Goal: Check status: Check status

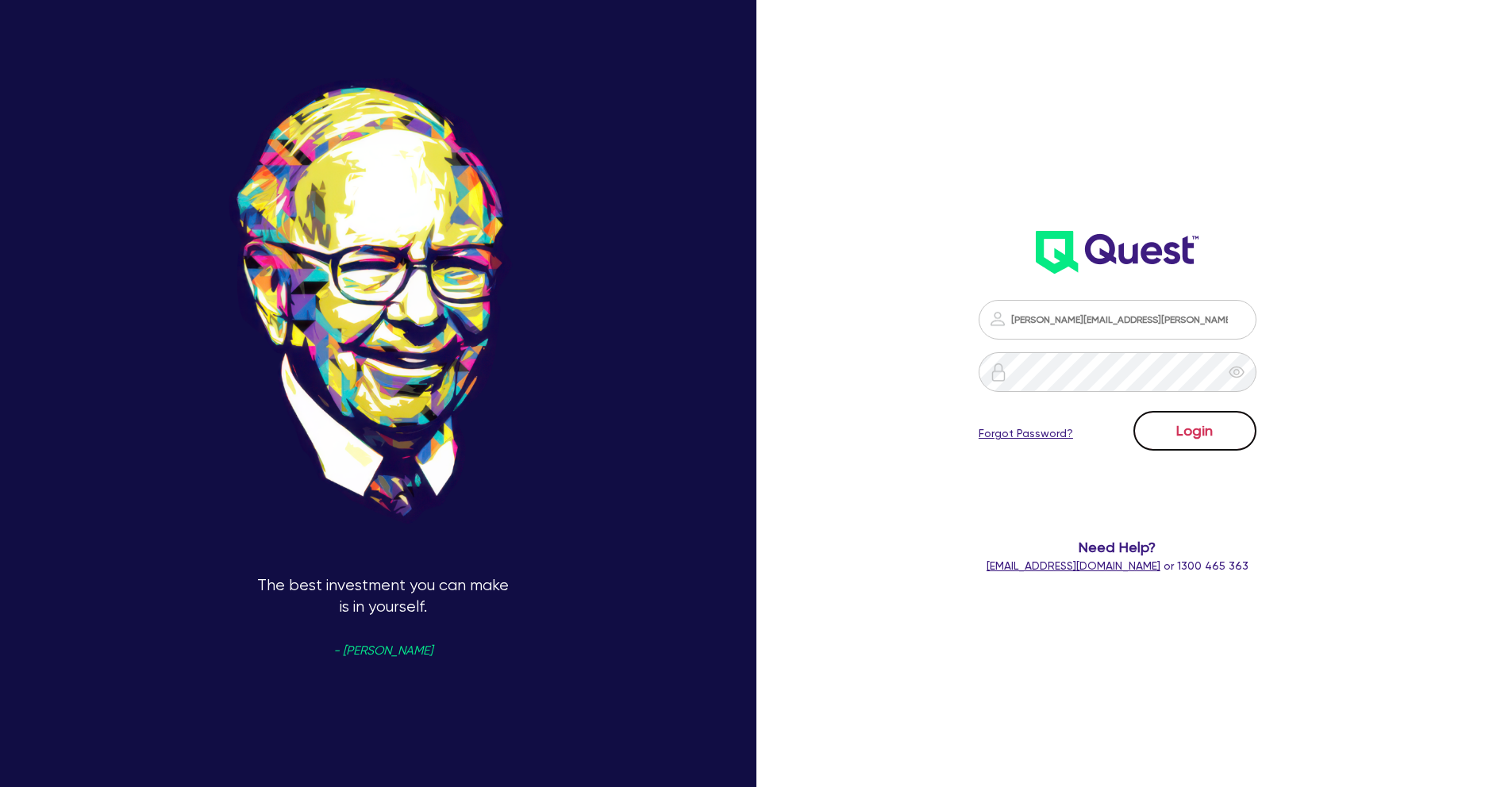
click at [1226, 442] on button "Login" at bounding box center [1194, 430] width 123 height 39
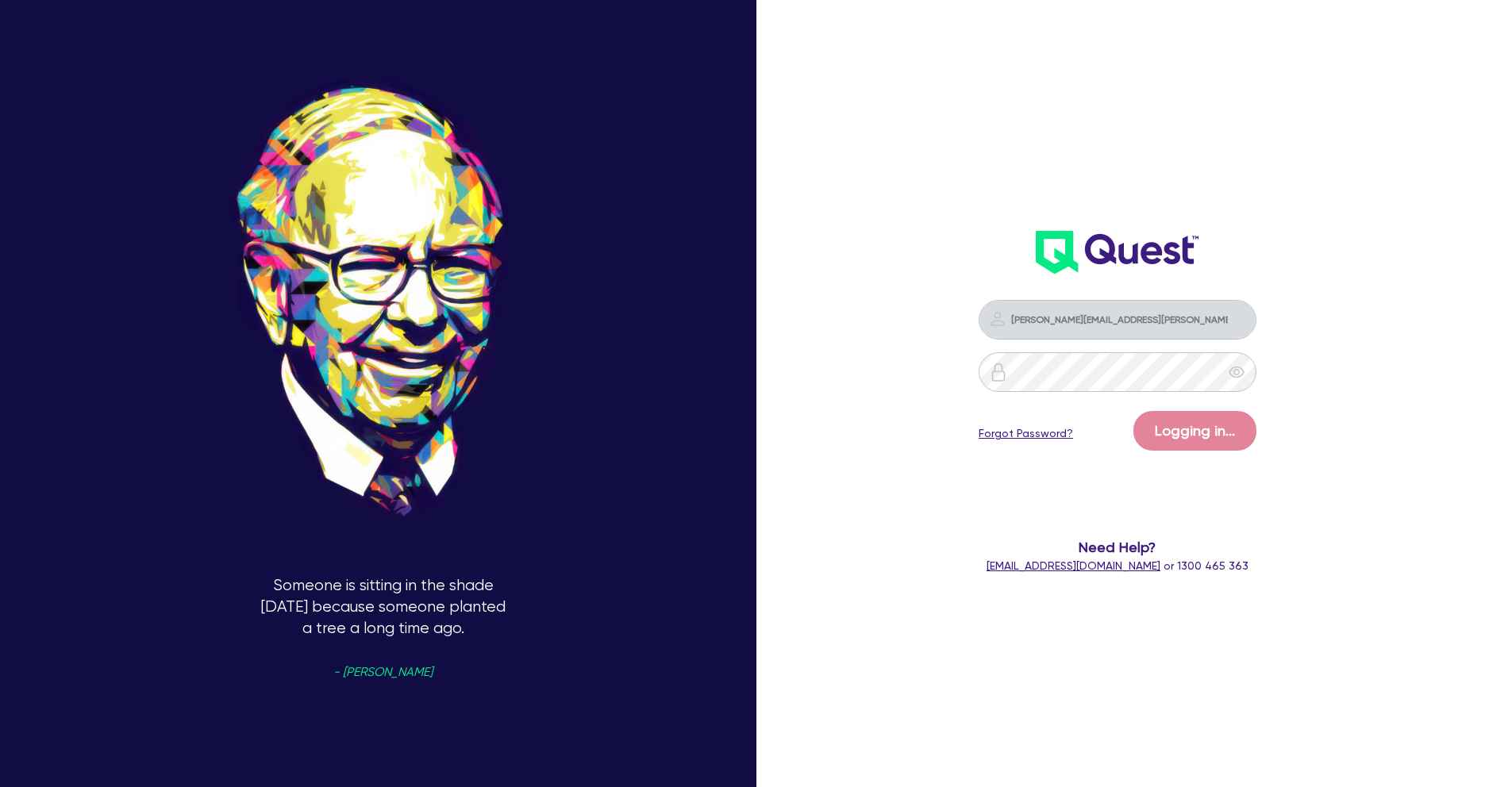
click at [919, 261] on header at bounding box center [1117, 252] width 437 height 63
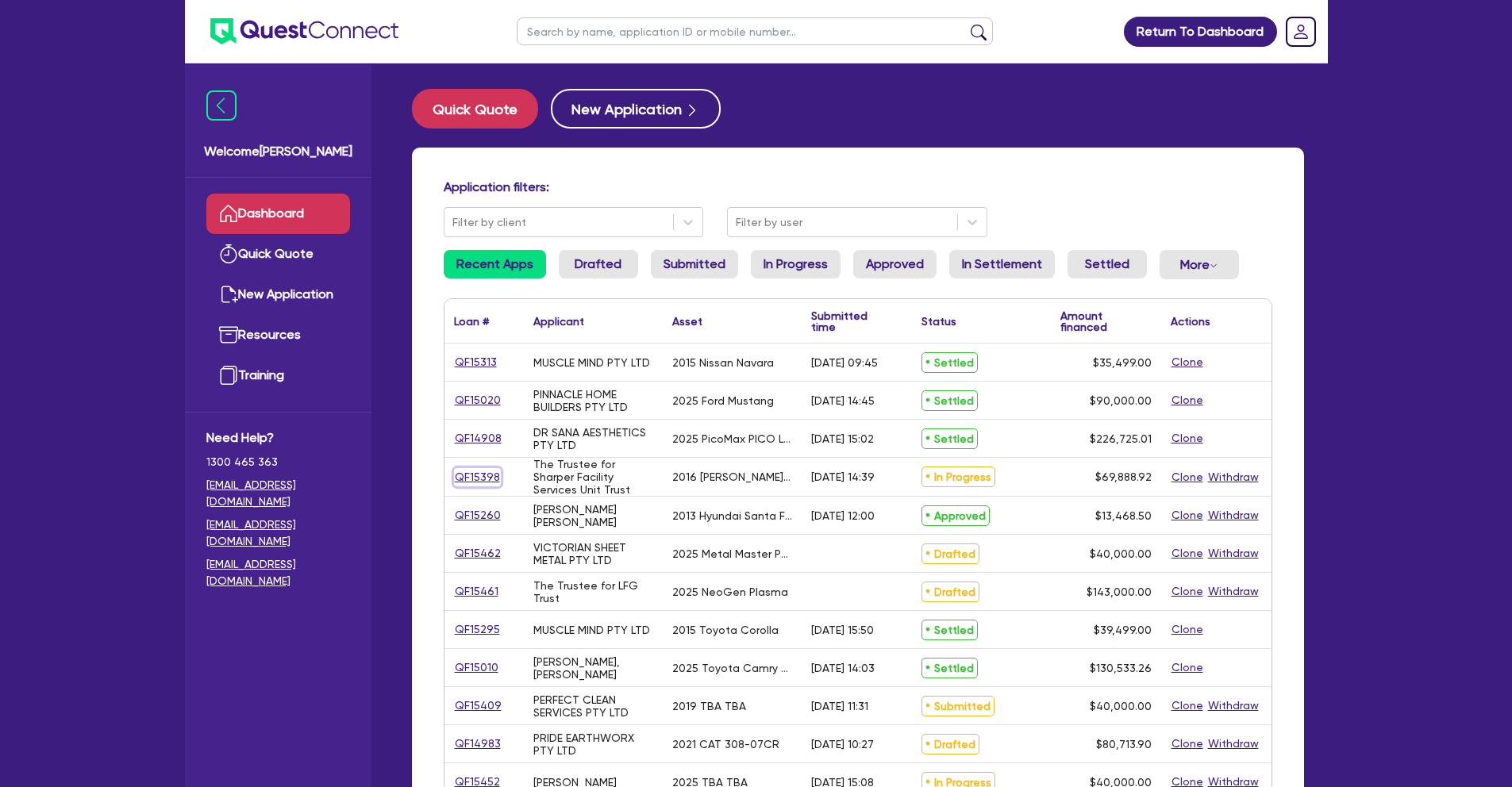
click at [483, 473] on link "QF15398" at bounding box center [477, 477] width 47 height 18
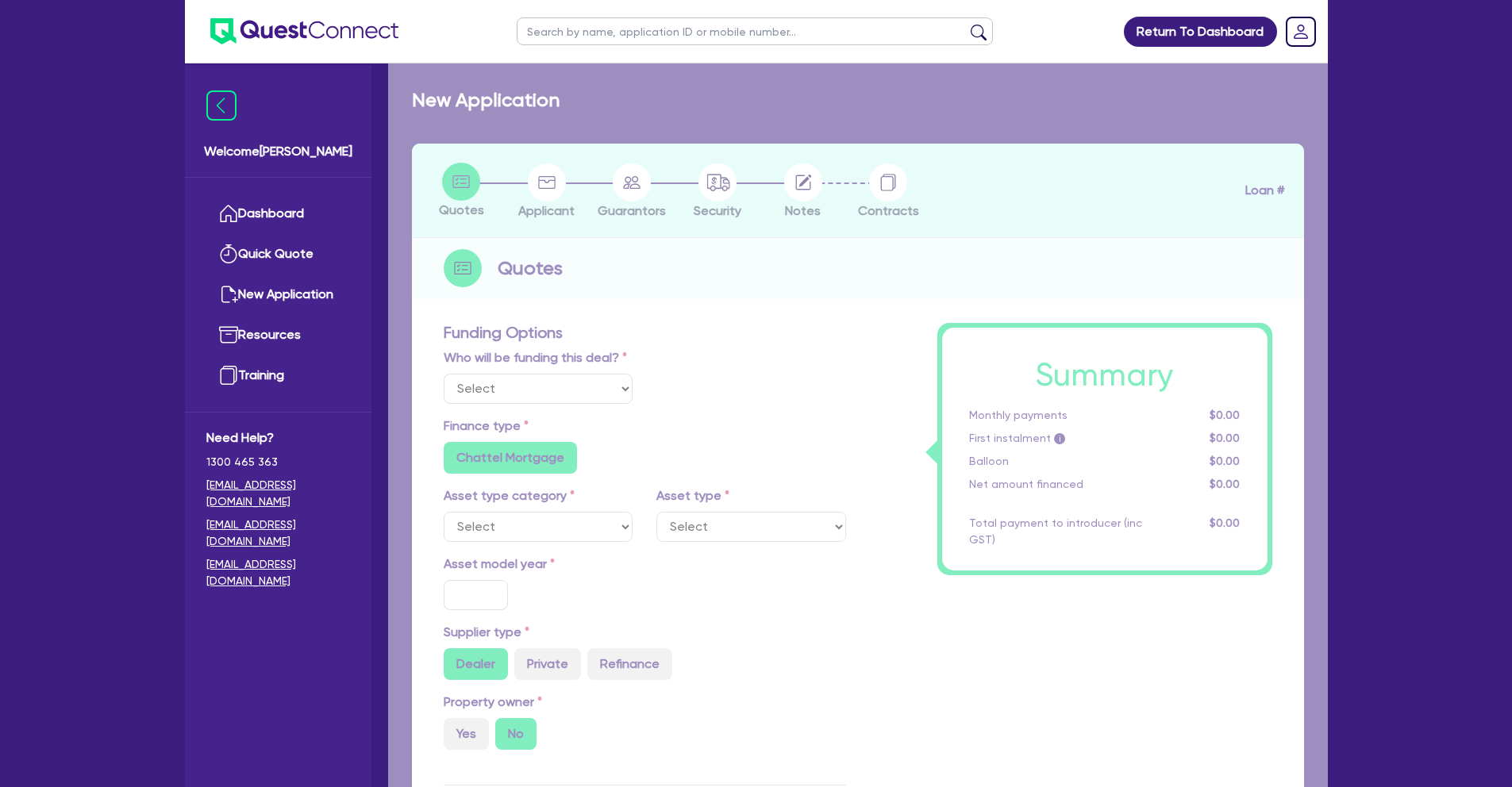
select select "Quest Finance - Own Book"
select select "CARS_AND_LIGHT_TRUCKS"
type input "2016"
radio input "false"
radio input "true"
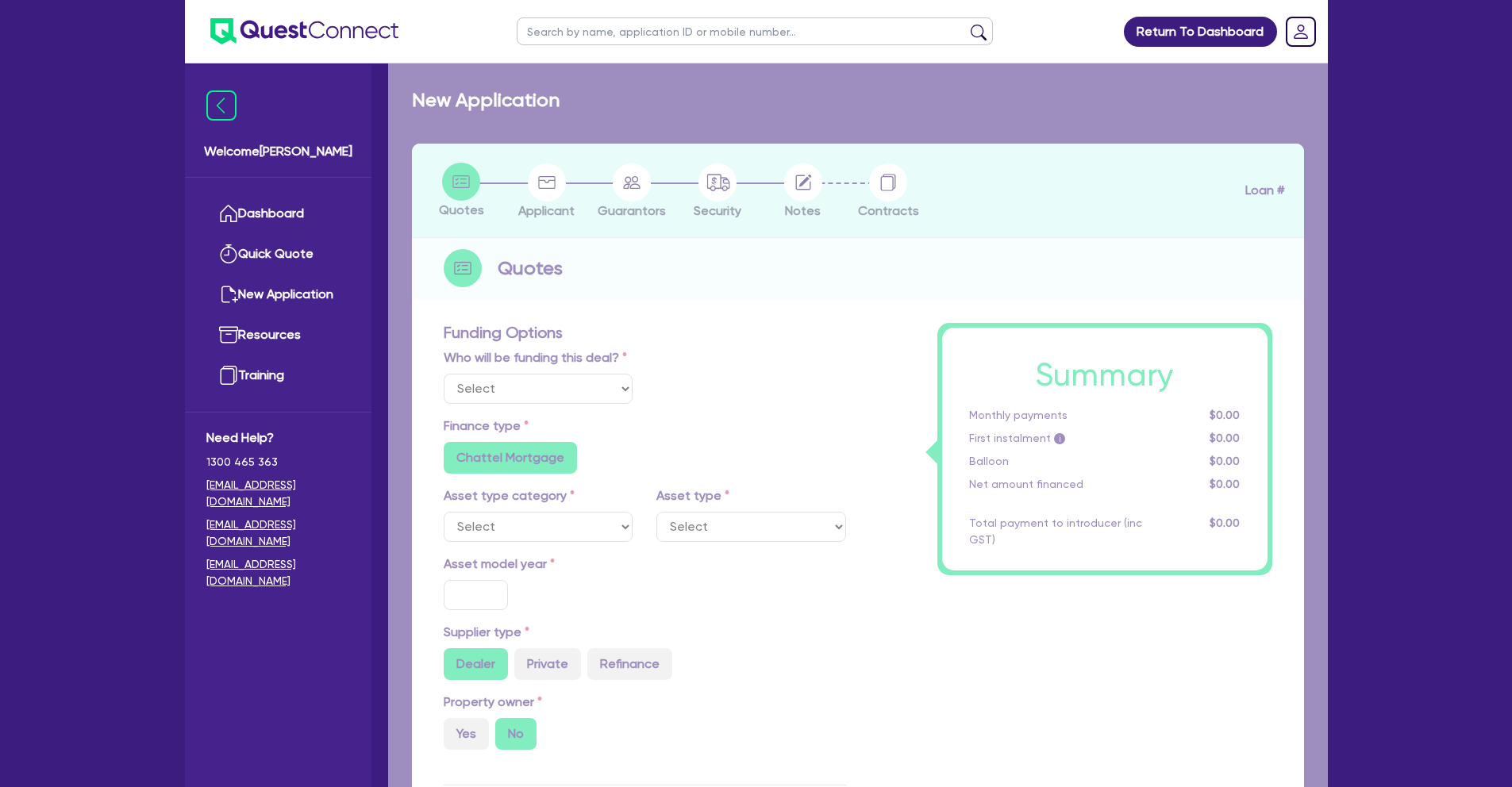
type input "69,888.92"
type input "10"
type input "6,988.89"
type input "17.95"
type input "900"
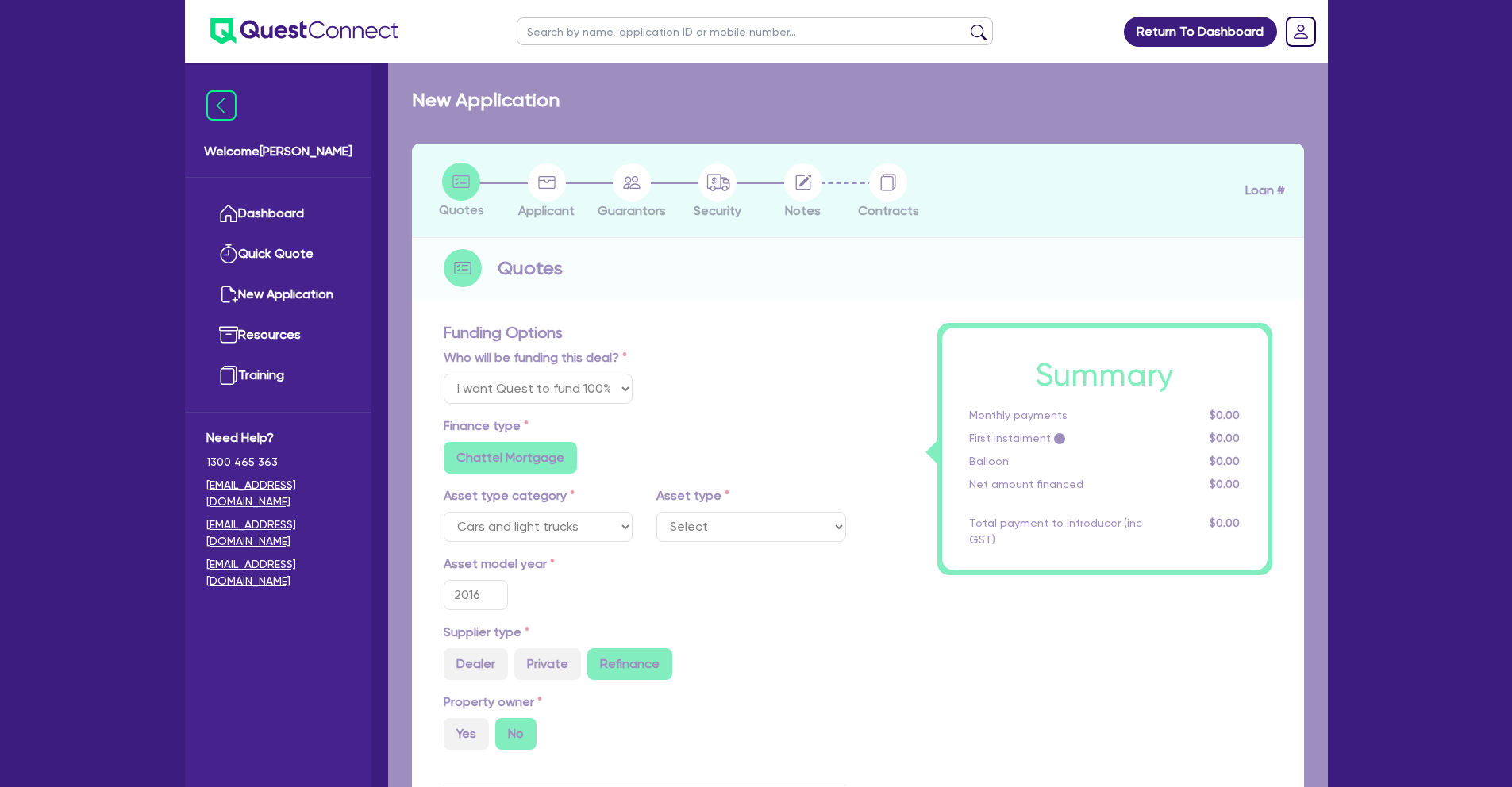
select select "PASSENGER_VEHICLES"
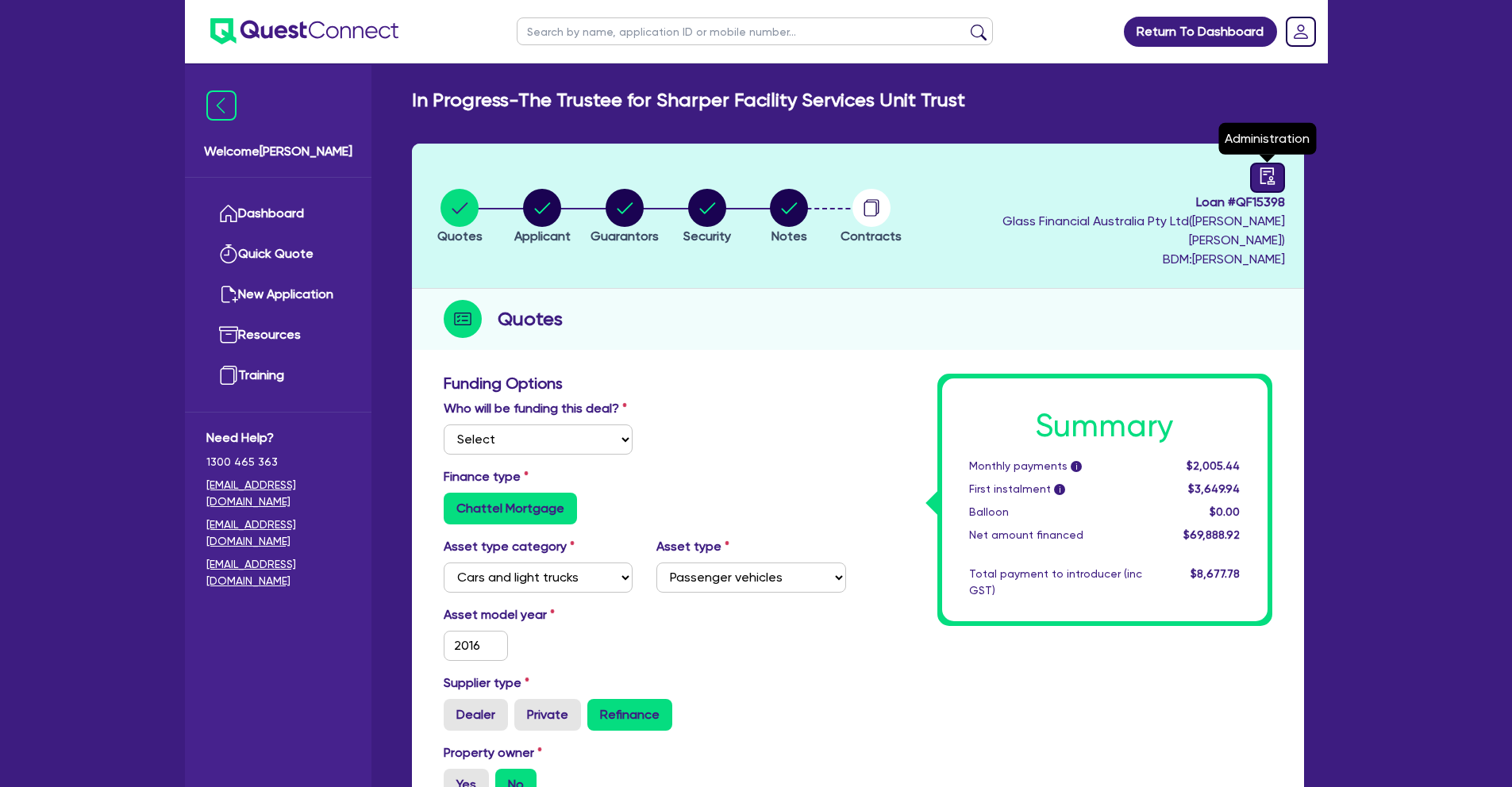
click at [1269, 185] on div at bounding box center [1268, 178] width 35 height 30
select select "IN_PROGRESS_CREDIT_IN_PROGRESS"
select select "Quest Finance - Own Book"
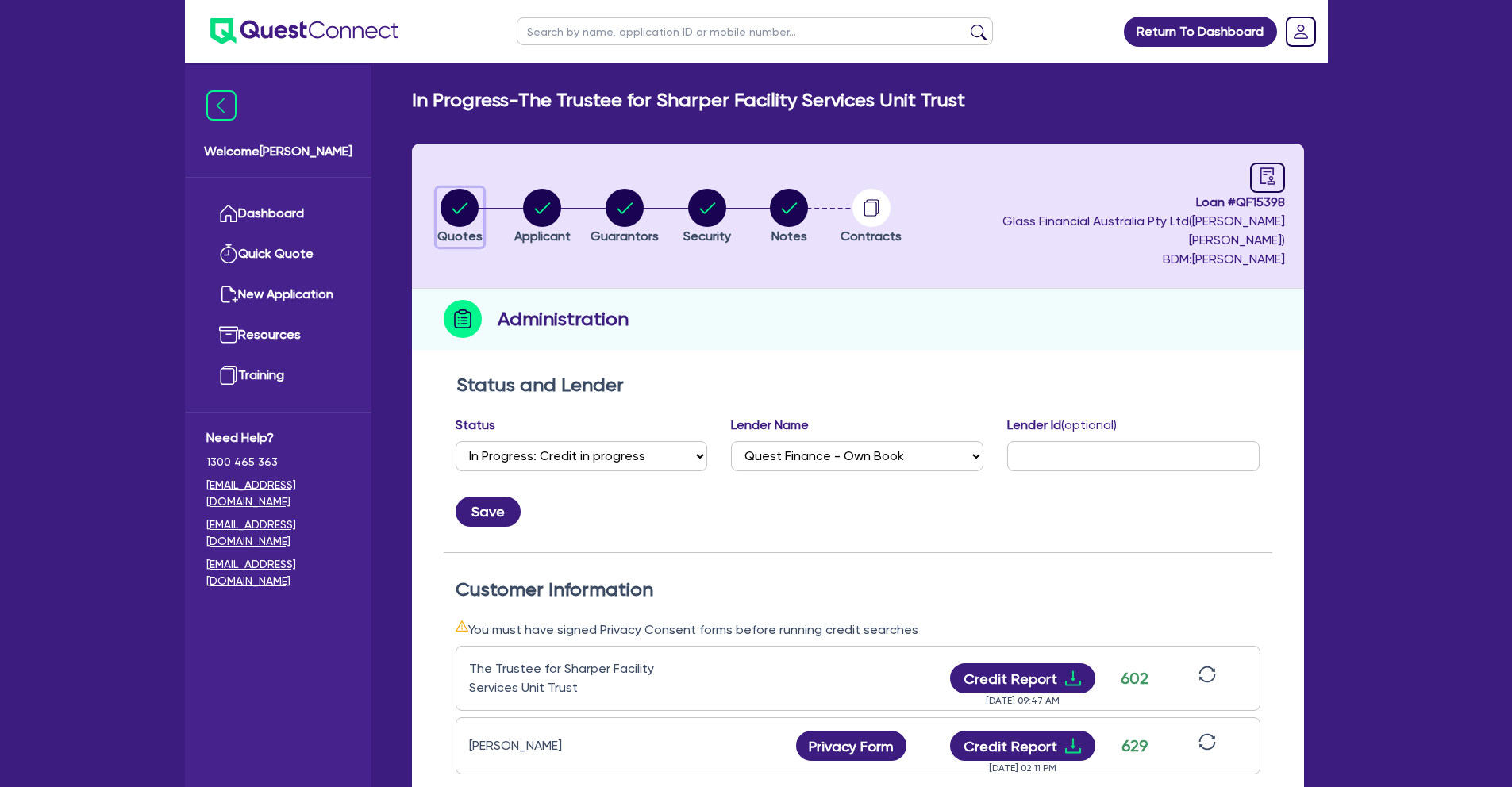
click at [466, 206] on circle "button" at bounding box center [460, 208] width 38 height 38
select select "Quest Finance - Own Book"
select select "CARS_AND_LIGHT_TRUCKS"
select select "PASSENGER_VEHICLES"
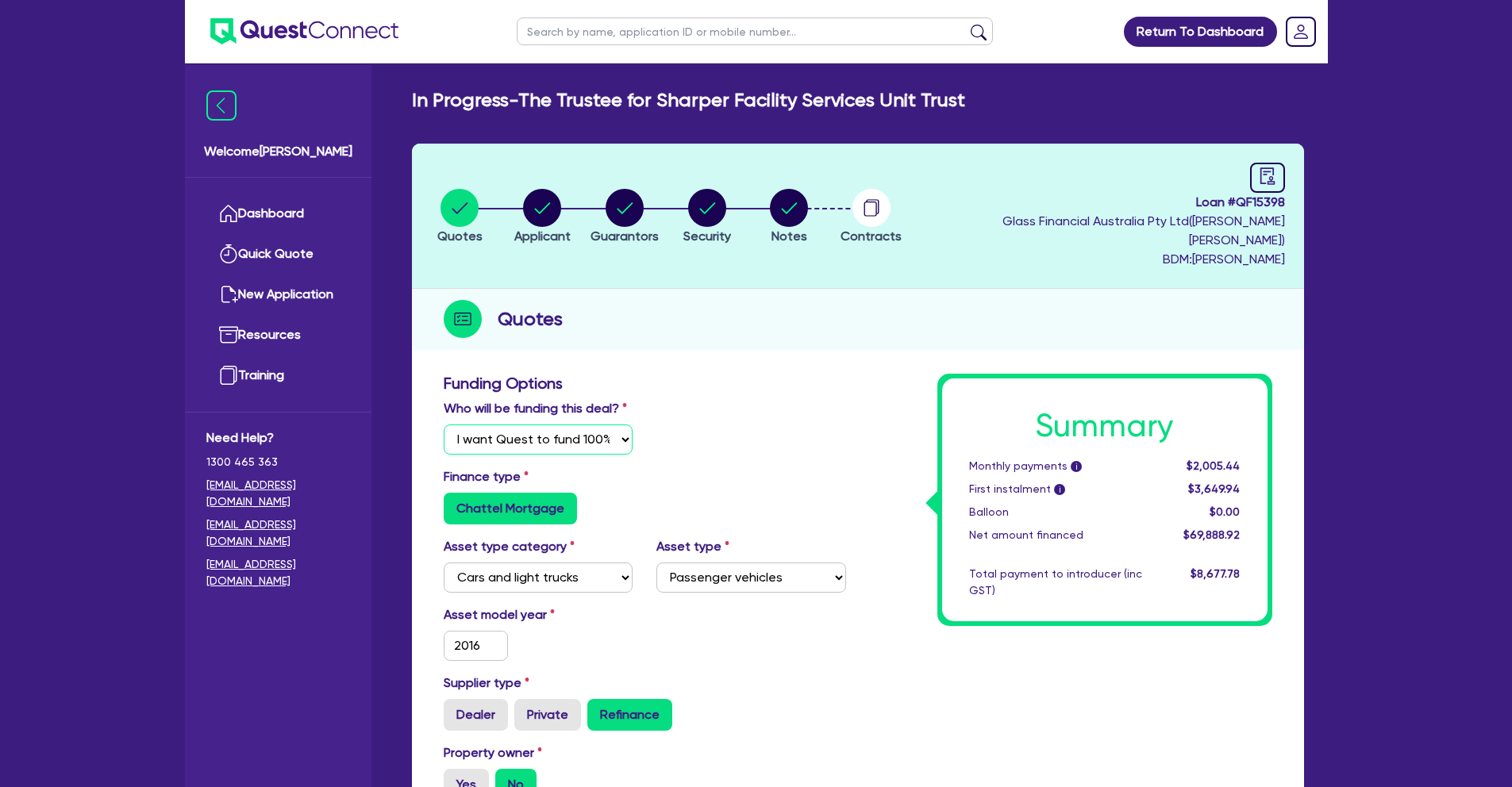
click at [594, 424] on select "Select I will fund 100% I will co-fund with Quest I want Quest to fund 100% Oth…" at bounding box center [538, 439] width 190 height 30
click at [1270, 184] on icon "audit" at bounding box center [1267, 175] width 18 height 18
select select "IN_PROGRESS_CREDIT_IN_PROGRESS"
select select "Quest Finance - Own Book"
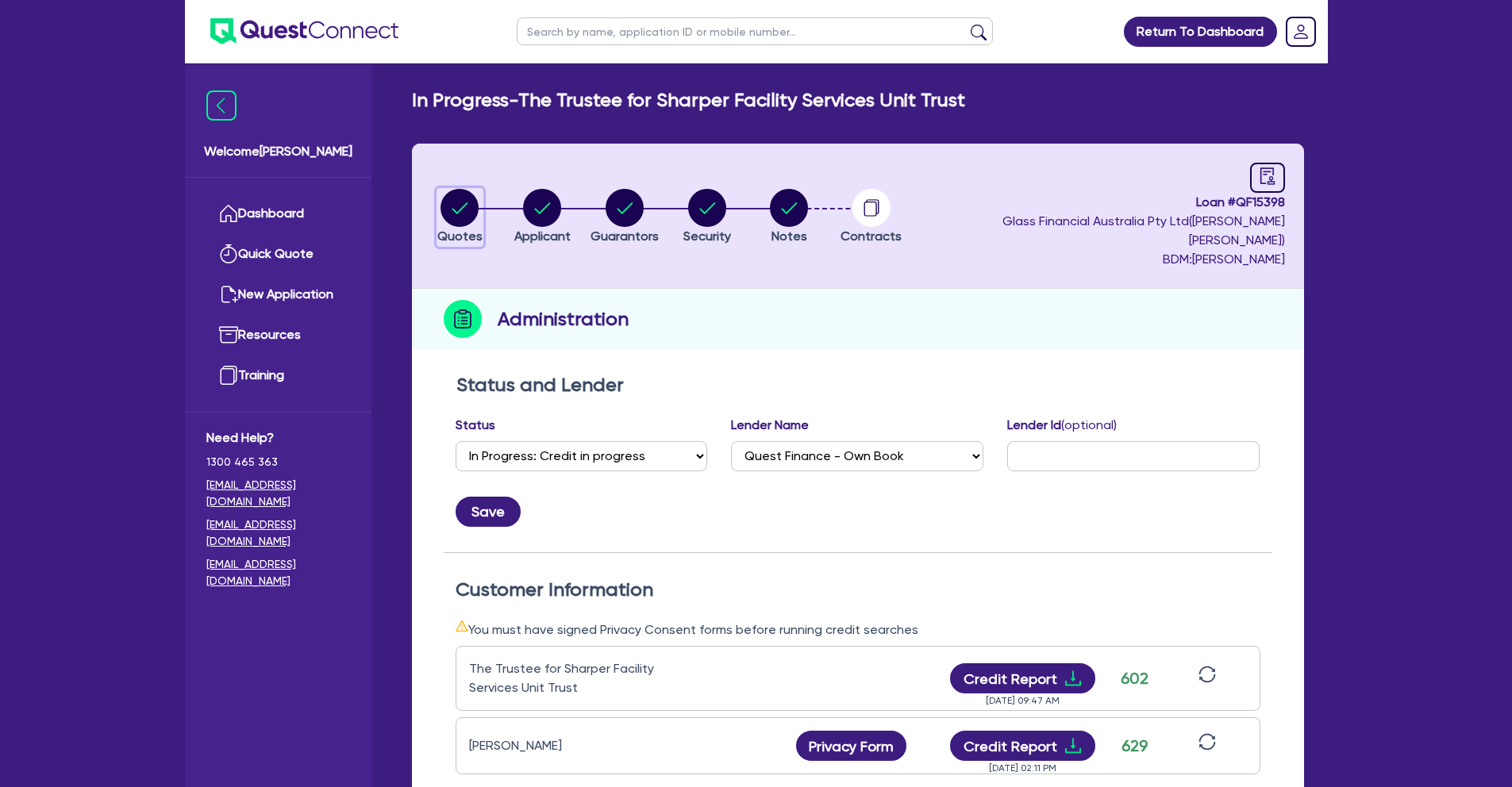
click at [476, 201] on circle "button" at bounding box center [460, 208] width 38 height 38
select select "Quest Finance - Own Book"
select select "CARS_AND_LIGHT_TRUCKS"
select select "PASSENGER_VEHICLES"
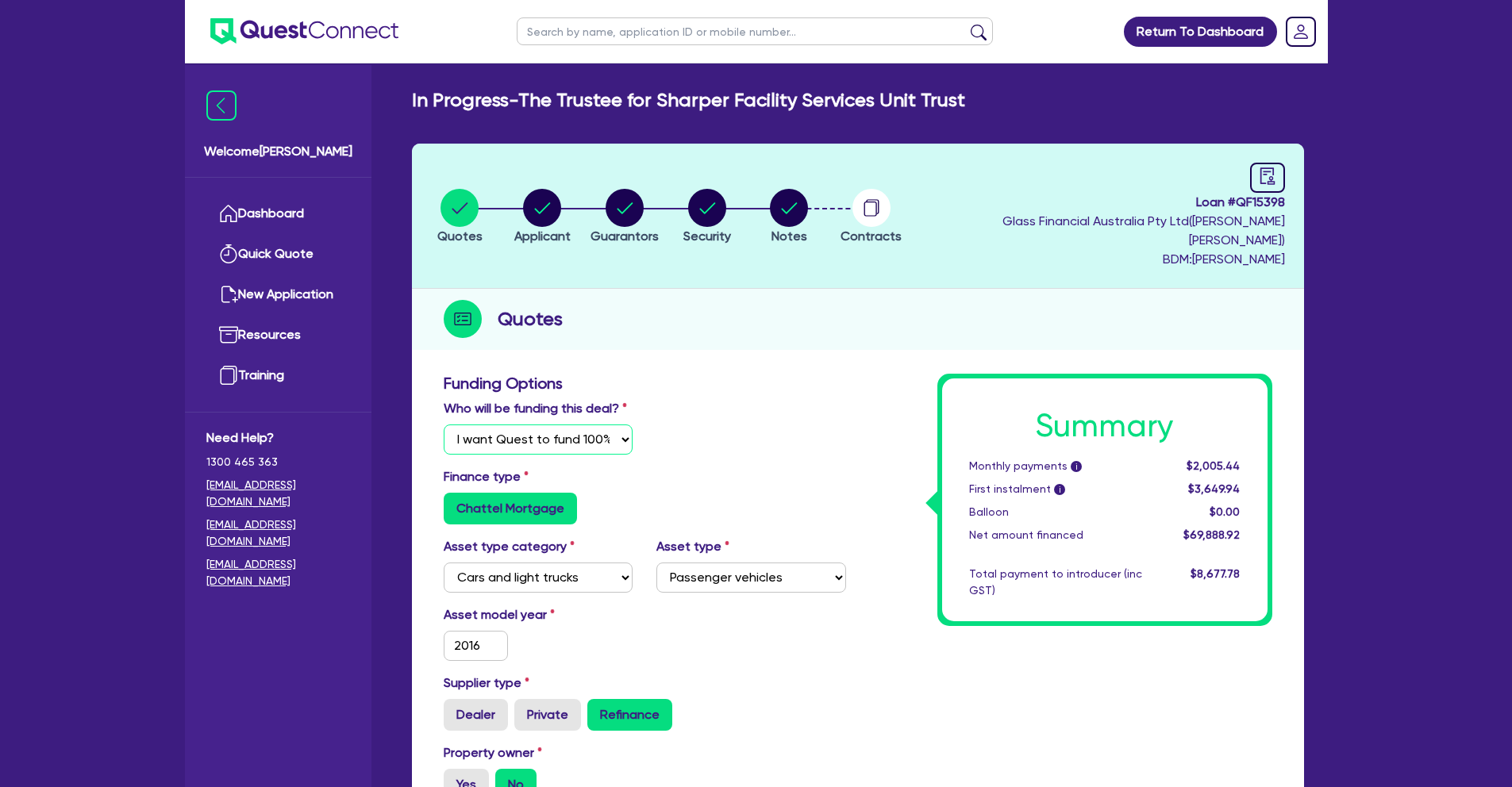
click at [568, 424] on select "Select I will fund 100% I will co-fund with Quest I want Quest to fund 100% Oth…" at bounding box center [538, 439] width 190 height 30
click at [1272, 187] on div at bounding box center [1268, 178] width 35 height 30
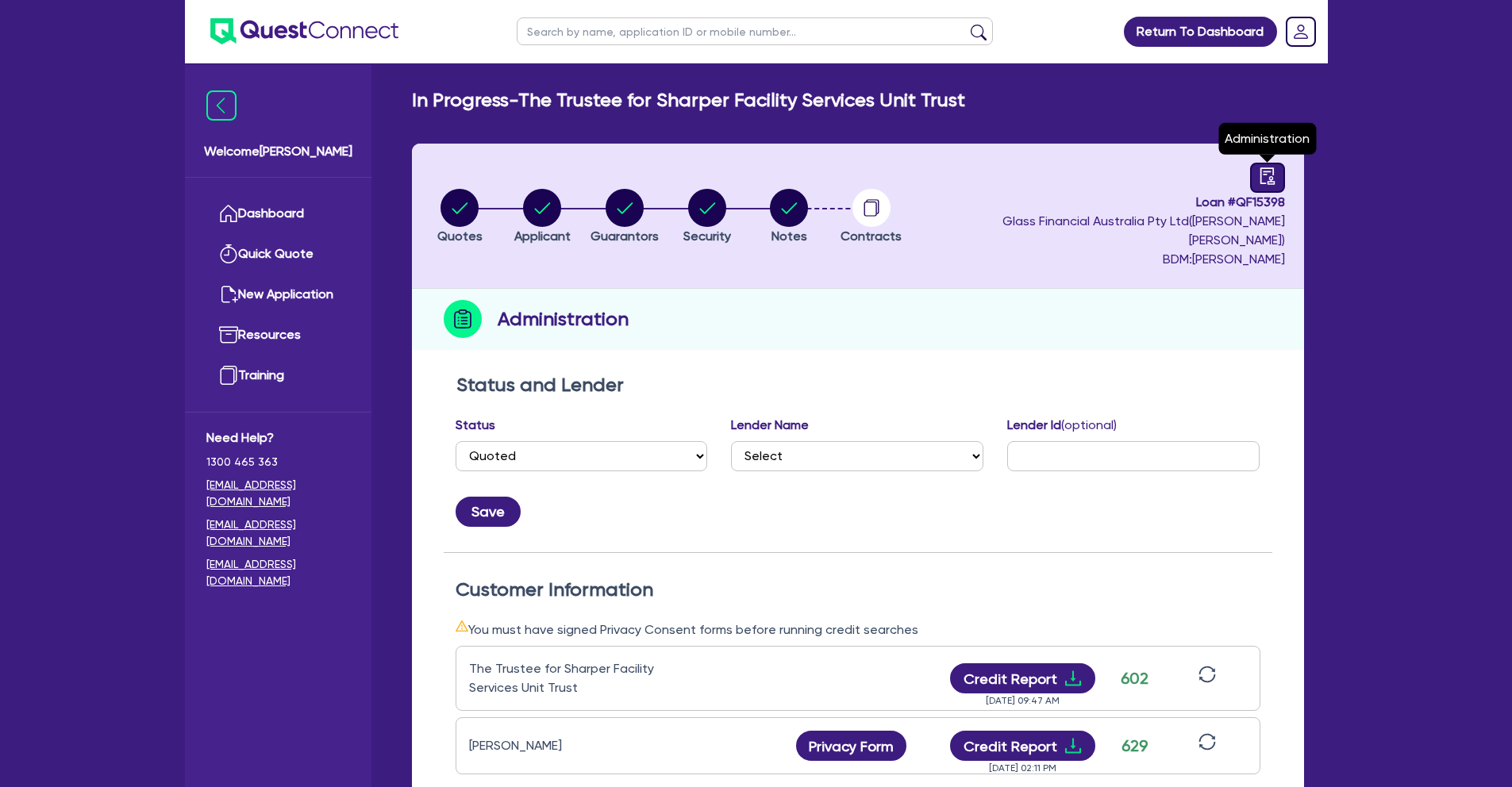
select select "IN_PROGRESS_CREDIT_IN_PROGRESS"
select select "Quest Finance - Own Book"
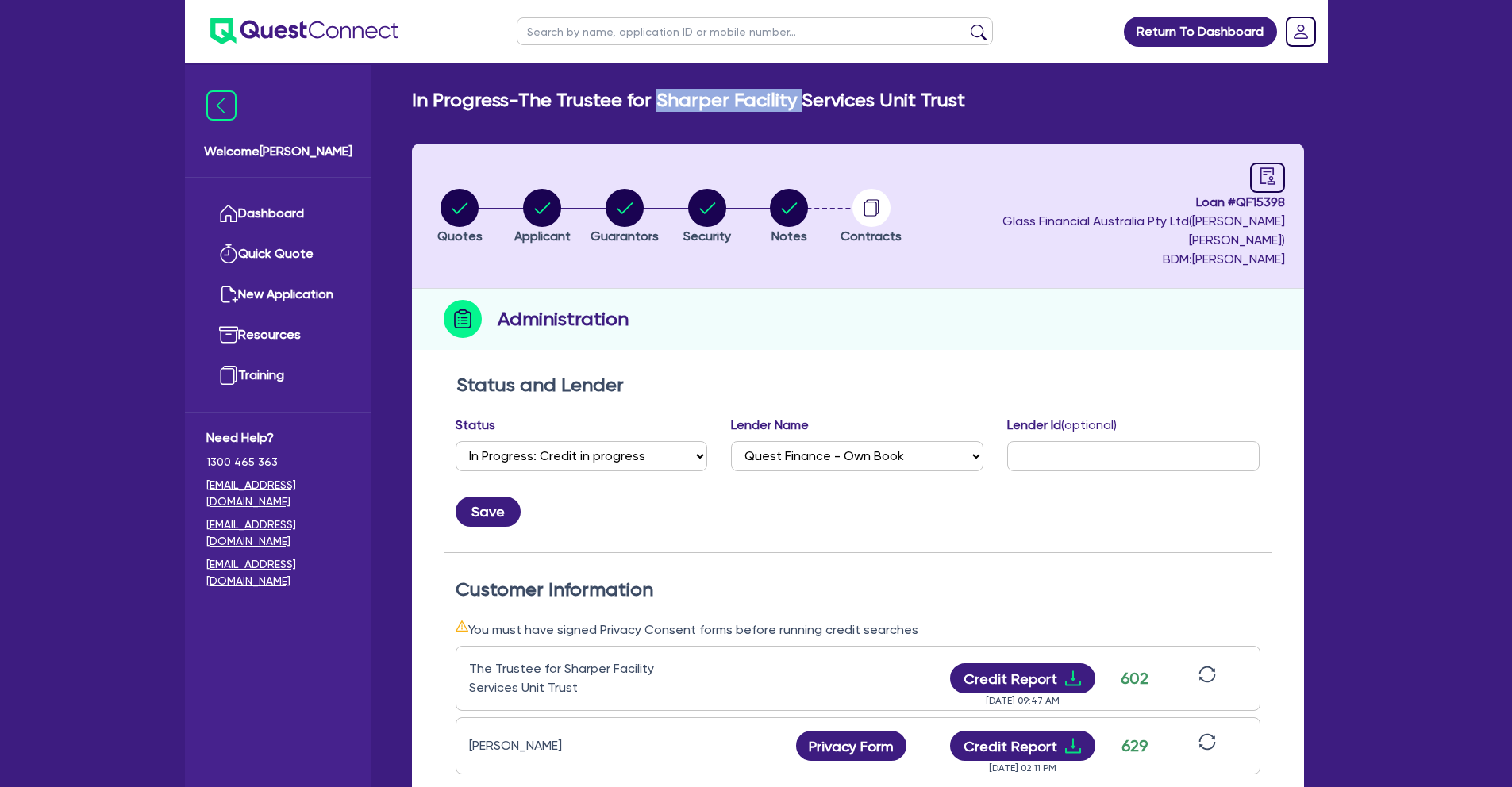
drag, startPoint x: 658, startPoint y: 100, endPoint x: 797, endPoint y: 99, distance: 139.0
click at [797, 99] on h2 "In Progress - The Trustee for Sharper Facility Services Unit Trust" at bounding box center [689, 100] width 553 height 23
copy h2 "Sharper Facility"
click at [277, 204] on link "Dashboard" at bounding box center [278, 214] width 144 height 40
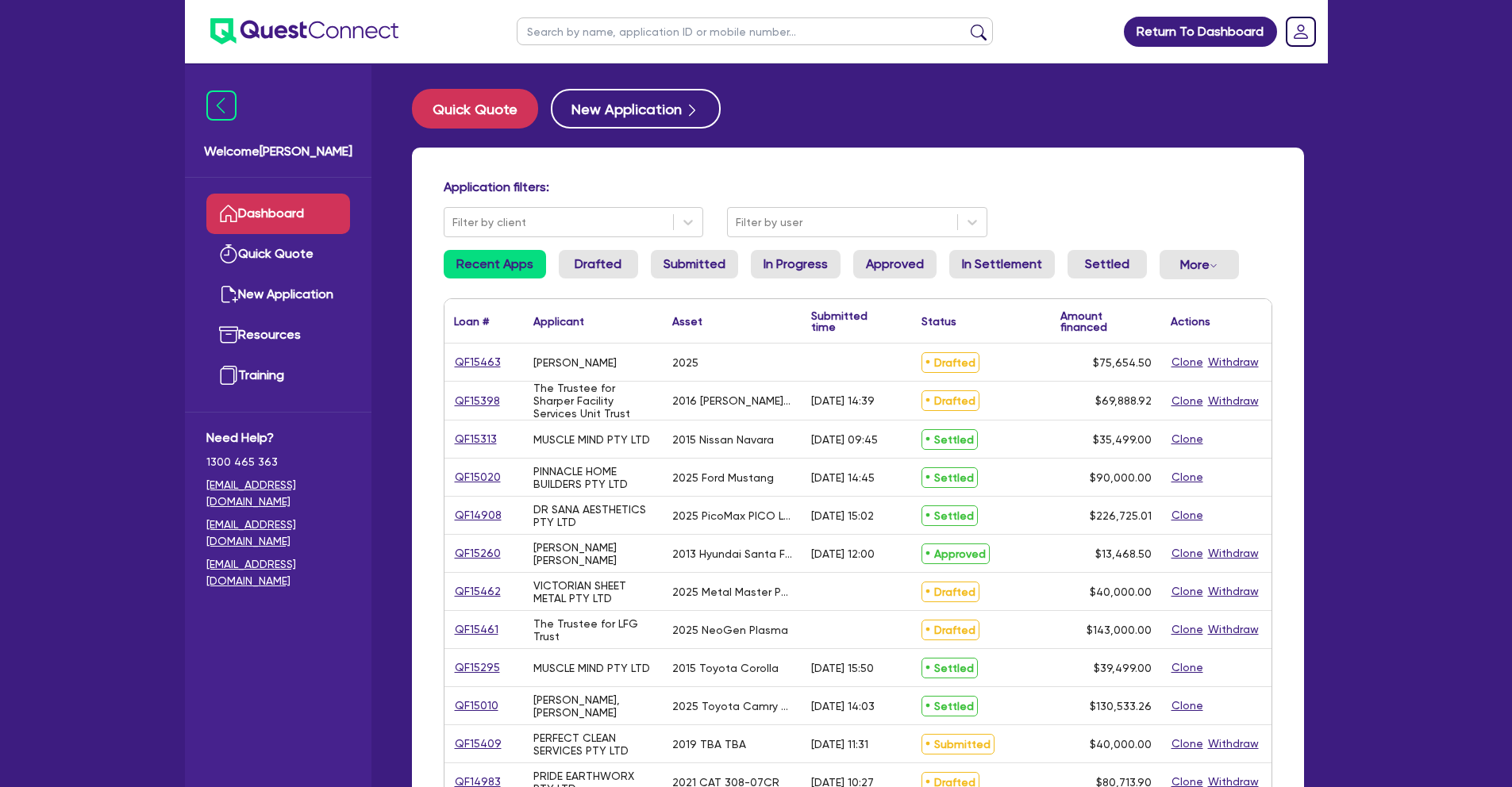
click at [571, 33] on input "text" at bounding box center [755, 31] width 476 height 28
paste input "Sharper Facility"
type input "Sharper Facility"
click at [966, 23] on button "submit" at bounding box center [979, 34] width 25 height 23
